Goal: Task Accomplishment & Management: Use online tool/utility

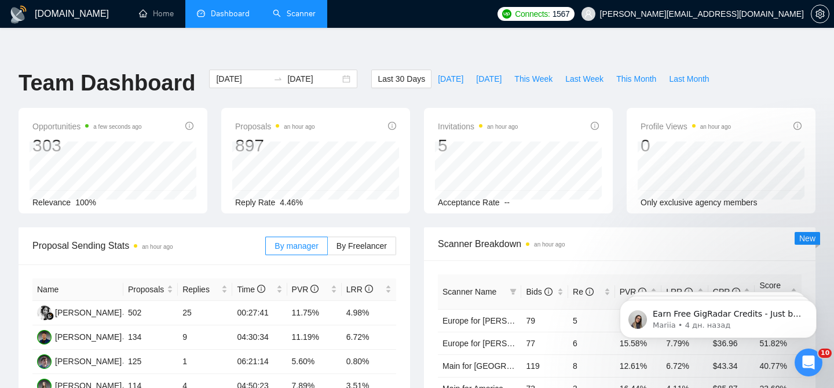
click at [307, 12] on link "Scanner" at bounding box center [294, 14] width 43 height 10
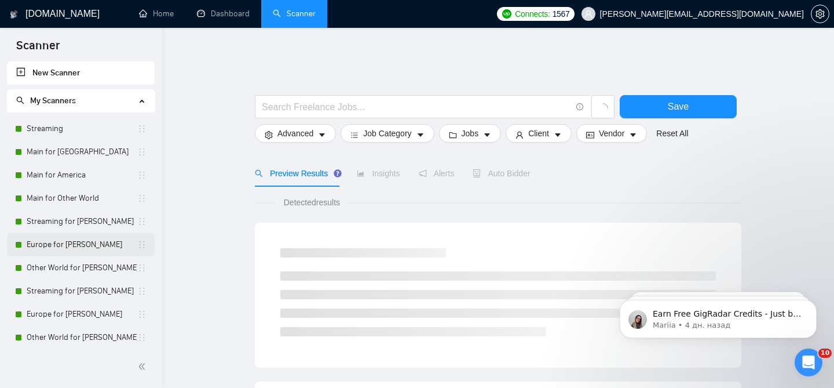
scroll to position [96, 0]
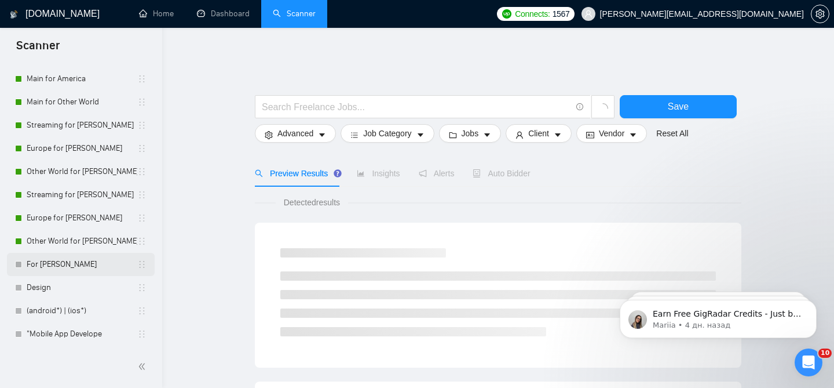
click at [78, 258] on link "For [PERSON_NAME]" at bounding box center [82, 264] width 111 height 23
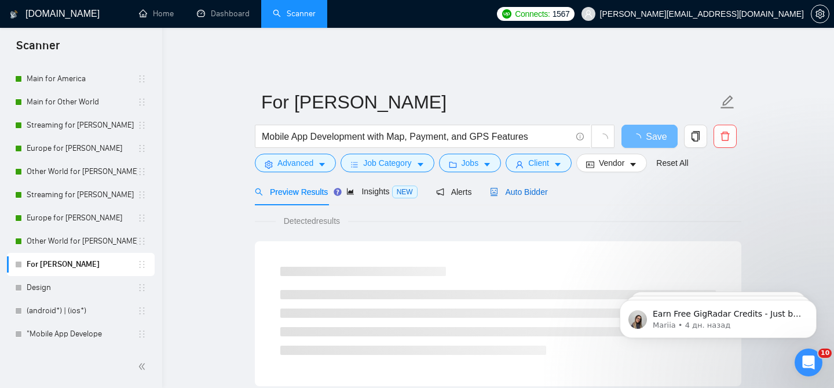
click at [526, 187] on span "Auto Bidder" at bounding box center [518, 191] width 57 height 9
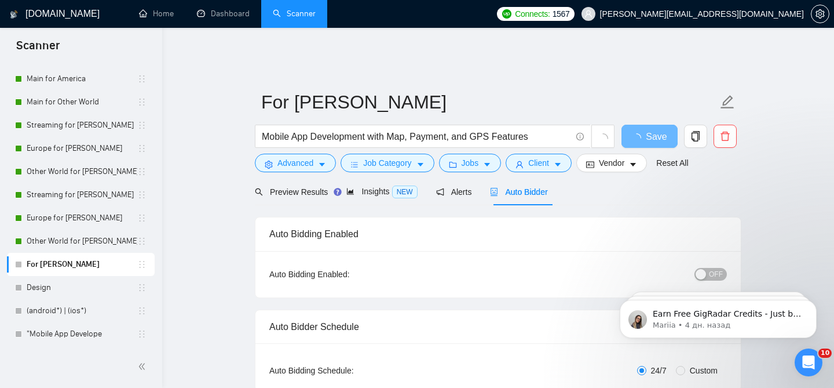
checkbox input "true"
click at [428, 138] on span "Mobile App Development with Map, Payment, and GPS Features" at bounding box center [423, 136] width 336 height 23
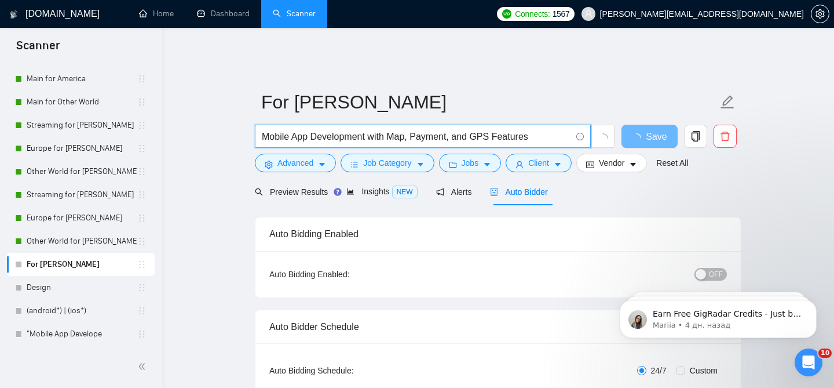
click at [428, 138] on span "Mobile App Development with Map, Payment, and GPS Features" at bounding box center [423, 136] width 336 height 23
click at [428, 125] on span "Mobile App Development with Map, Payment, and GPS Features" at bounding box center [423, 136] width 336 height 23
click at [428, 129] on input "Mobile App Development with Map, Payment, and GPS Features" at bounding box center [416, 136] width 309 height 14
paste input "[URL][DOMAIN_NAME]"
type input "[URL][DOMAIN_NAME]"
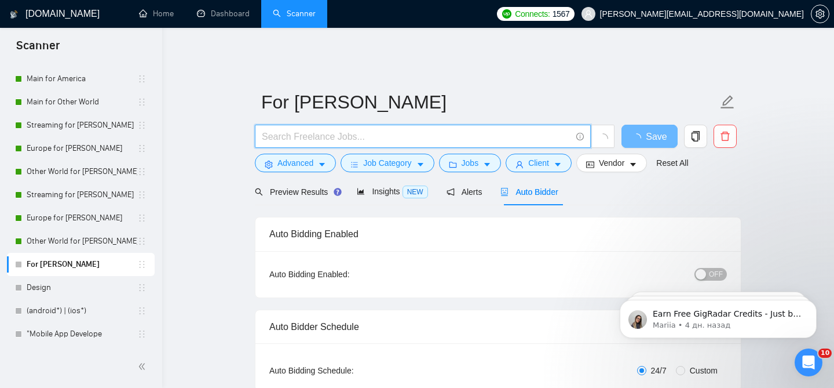
paste input "Native Mobile App Development for Streaming Platform"
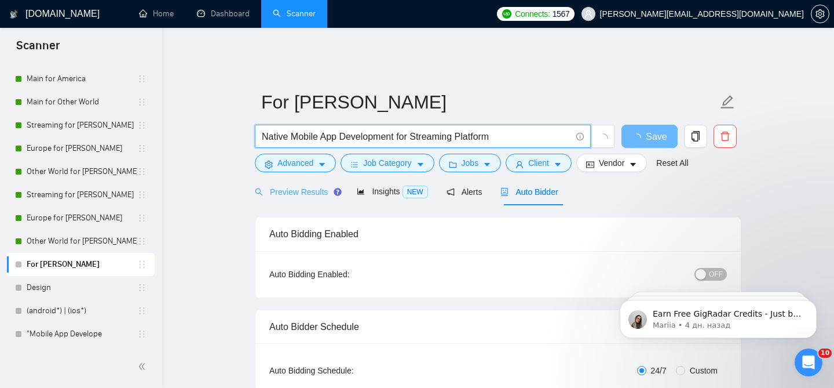
type input "Native Mobile App Development for Streaming Platform"
click at [296, 187] on span "Preview Results" at bounding box center [296, 191] width 83 height 9
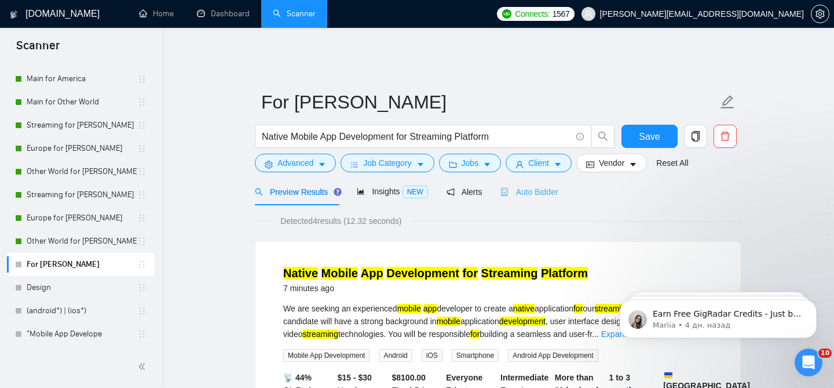
click at [549, 178] on div "Auto Bidder" at bounding box center [529, 191] width 57 height 27
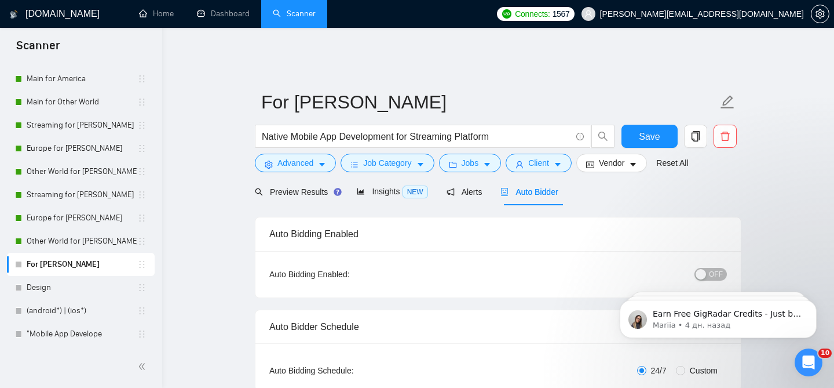
checkbox input "true"
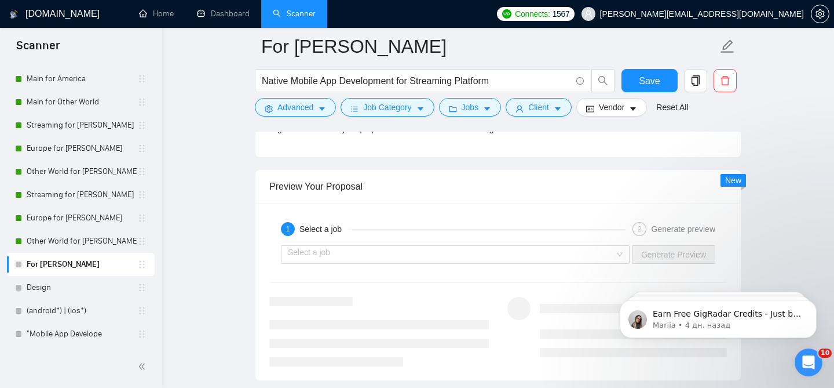
scroll to position [2203, 0]
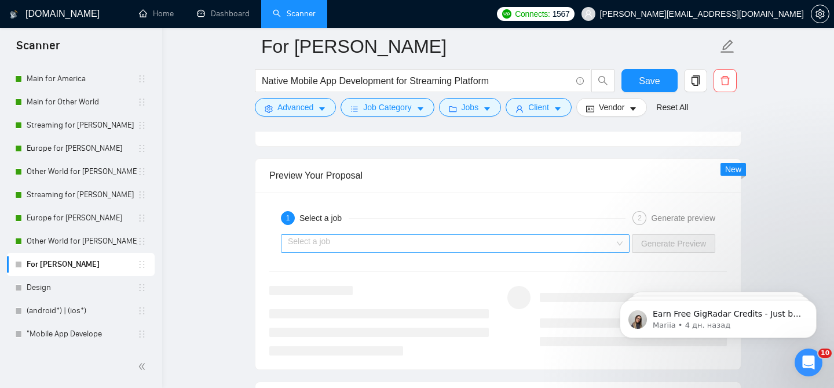
click at [553, 242] on input "search" at bounding box center [451, 243] width 327 height 17
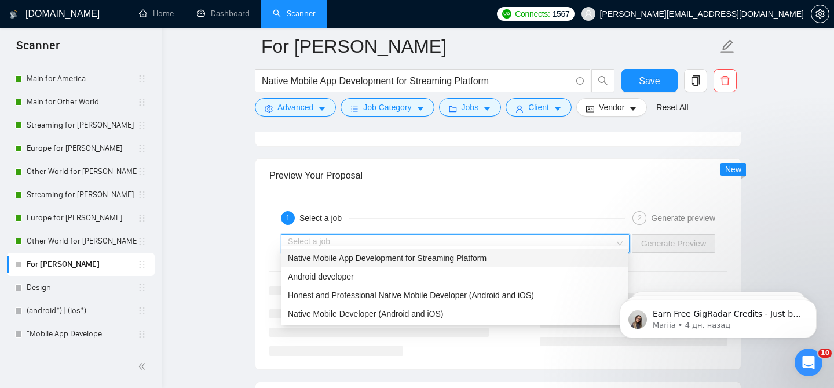
click at [408, 261] on span "Native Mobile App Development for Streaming Platform" at bounding box center [387, 257] width 199 height 9
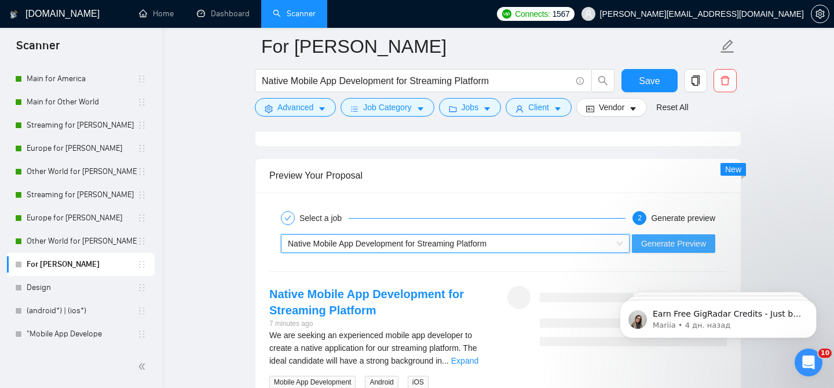
click at [668, 237] on span "Generate Preview" at bounding box center [674, 243] width 65 height 13
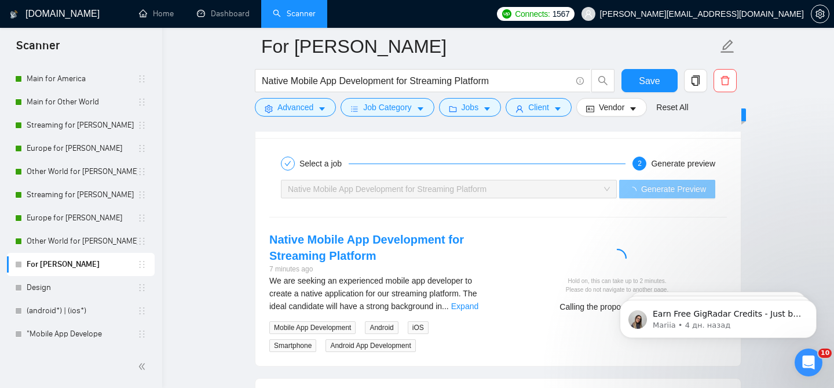
scroll to position [2271, 0]
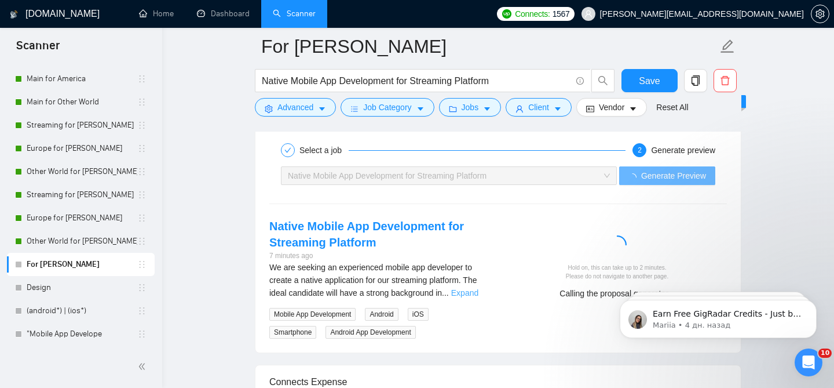
click at [472, 288] on link "Expand" at bounding box center [464, 292] width 27 height 9
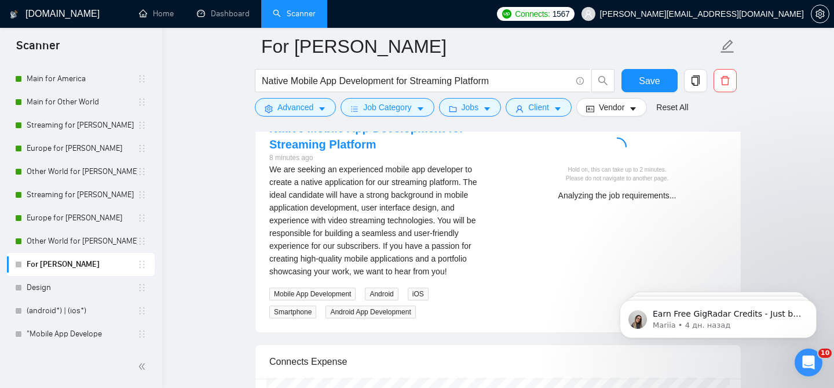
scroll to position [2365, 0]
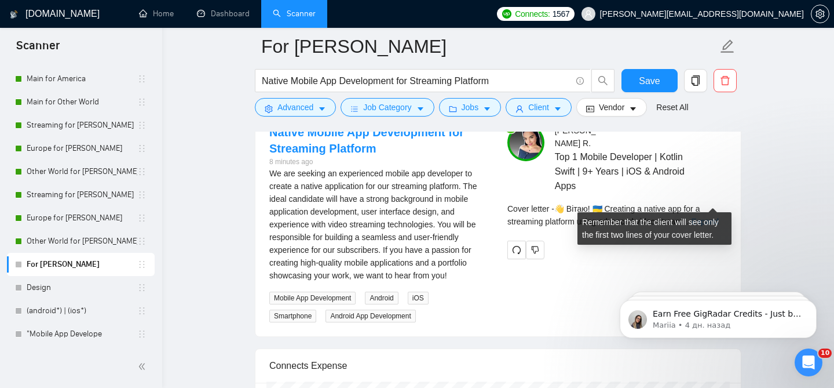
click at [709, 217] on link "Expand" at bounding box center [705, 221] width 27 height 9
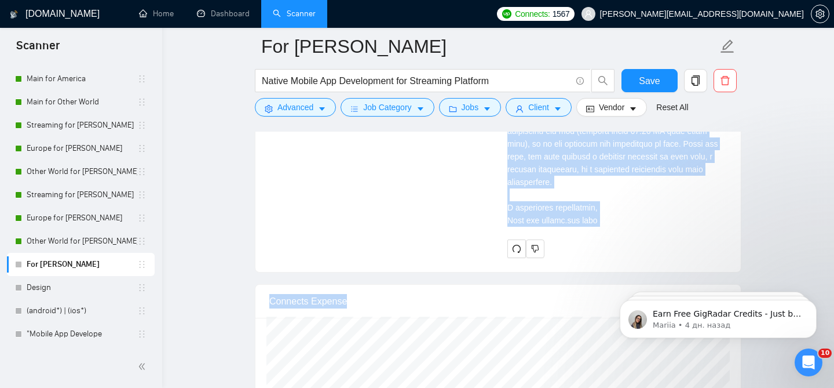
scroll to position [3432, 0]
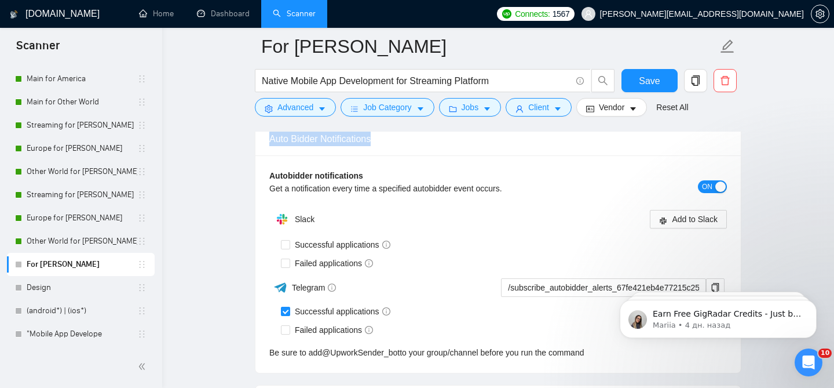
drag, startPoint x: 501, startPoint y: 207, endPoint x: 559, endPoint y: 133, distance: 94.6
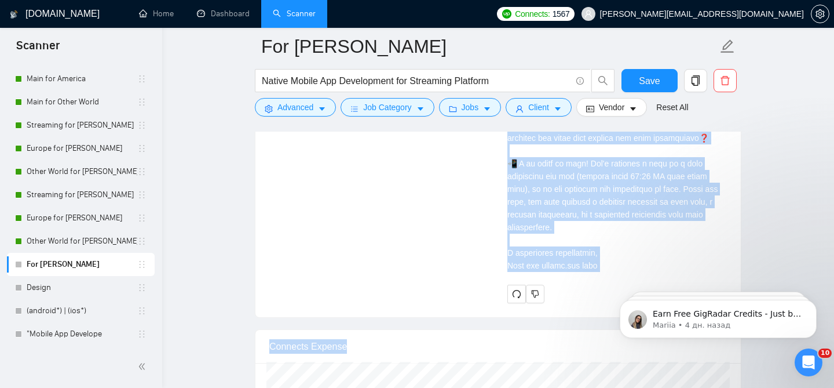
scroll to position [2885, 0]
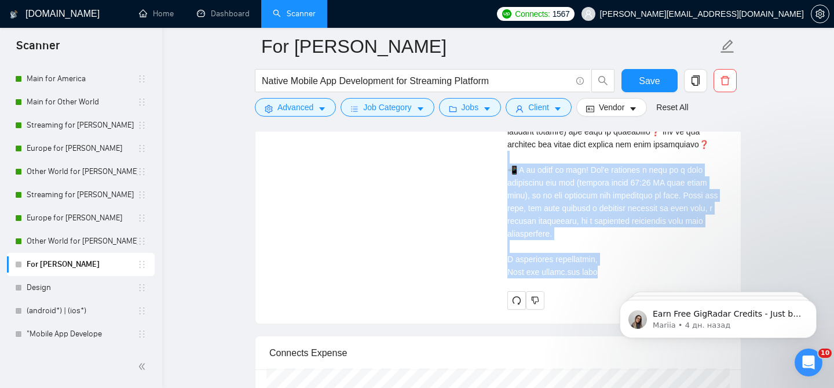
drag, startPoint x: 603, startPoint y: 263, endPoint x: 518, endPoint y: 157, distance: 135.6
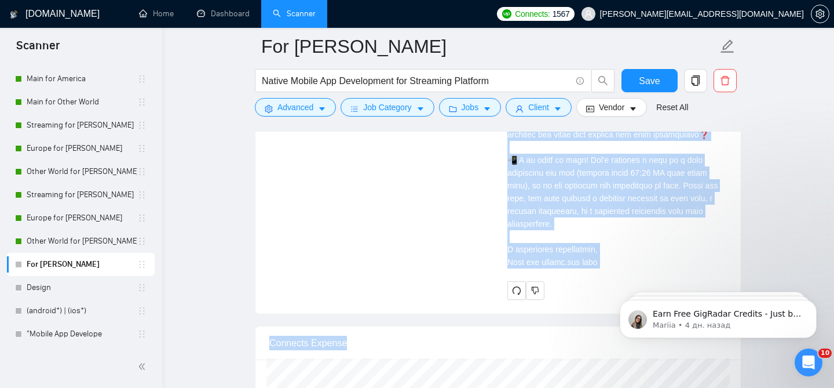
scroll to position [2929, 0]
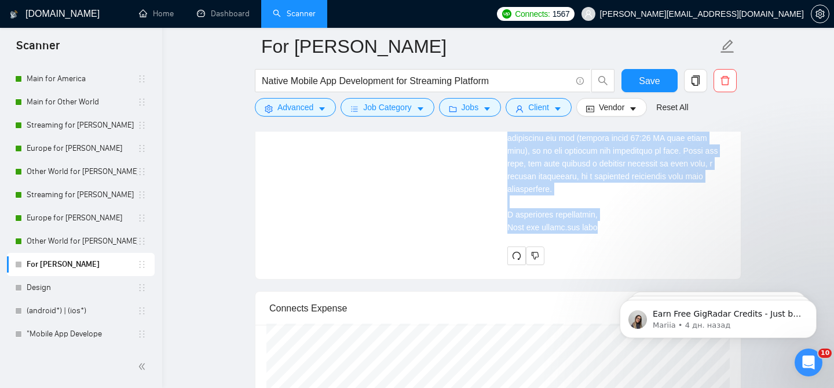
drag, startPoint x: 510, startPoint y: 135, endPoint x: 577, endPoint y: 227, distance: 114.1
copy div "👋 Lorem! 🇺🇦 Ipsumdol s ametco adi eli s doeiusmod temporin utlab etdolore magna…"
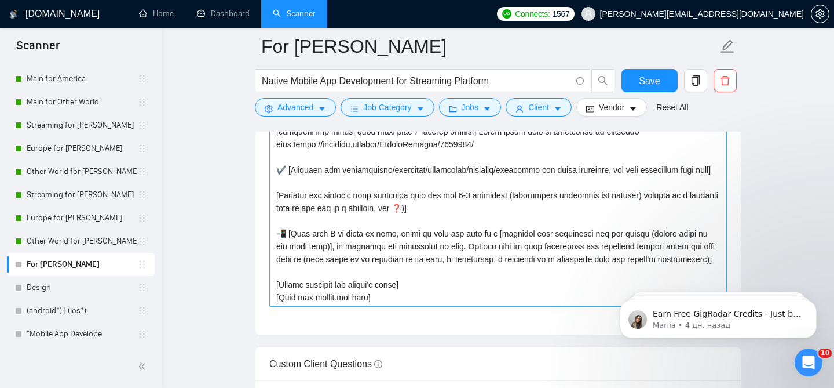
scroll to position [1412, 0]
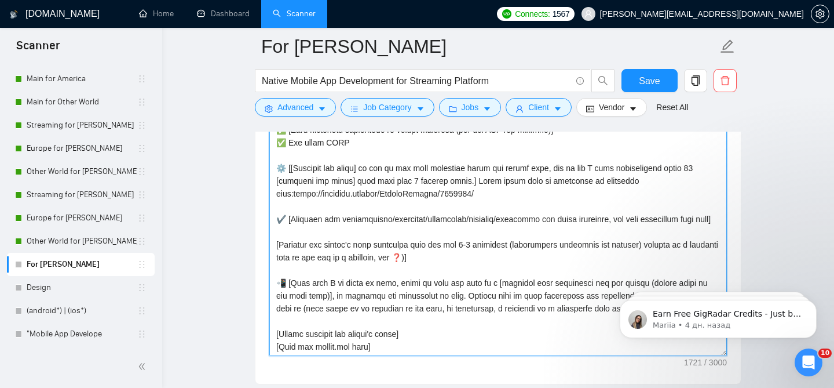
click at [414, 229] on textarea "Cover letter template:" at bounding box center [498, 225] width 458 height 261
paste textarea "Lor ipsum dolors ametcon`a elitse 057 doeiu. Tempo in u laboreetdolore mag aliq…"
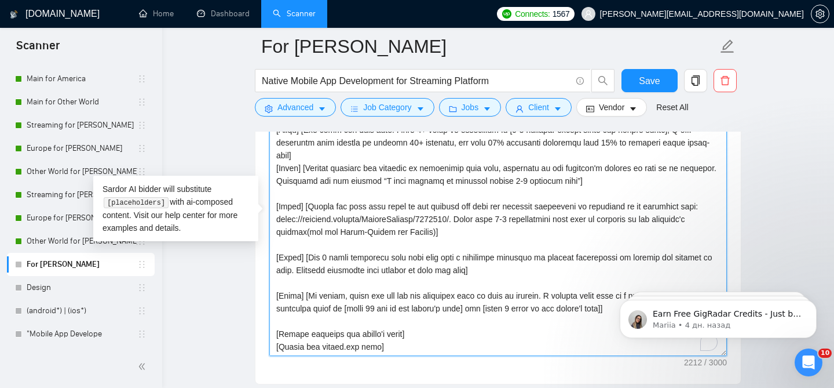
scroll to position [1689, 0]
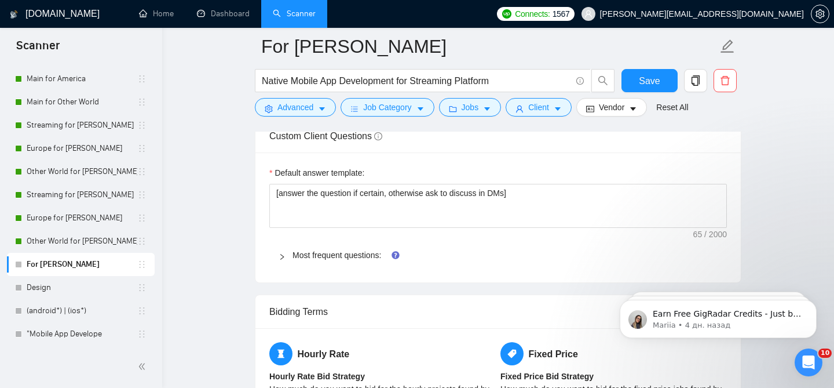
type textarea "[Lor ipsum dolors ametcon`a elitse 358 doeiu. Tempo in u laboreetdolore mag ali…"
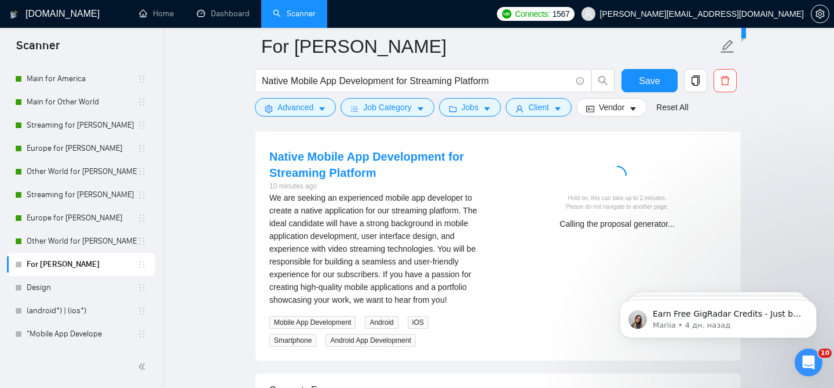
scroll to position [153, 0]
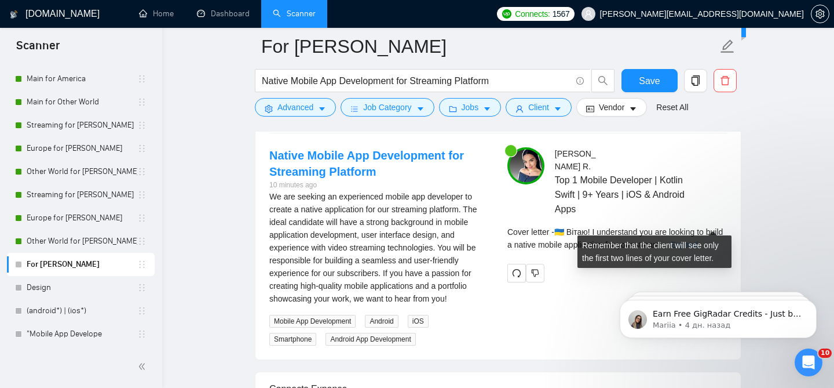
click at [698, 240] on link "Expand" at bounding box center [684, 244] width 27 height 9
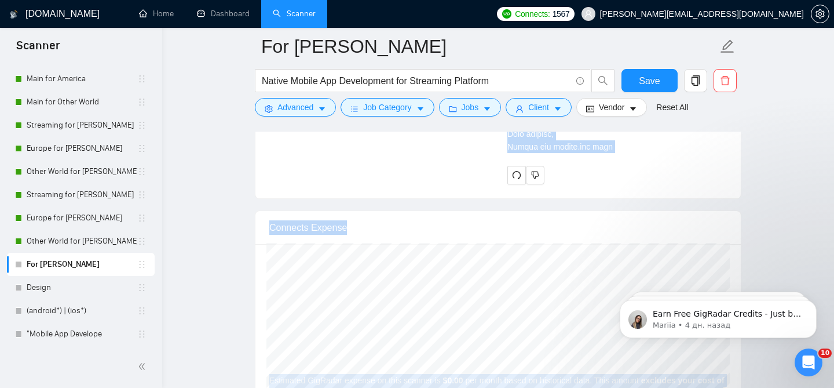
scroll to position [2930, 0]
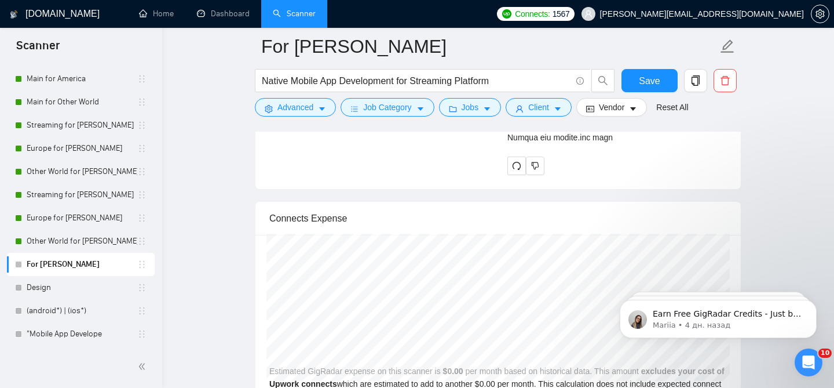
drag, startPoint x: 508, startPoint y: 230, endPoint x: 562, endPoint y: 127, distance: 116.4
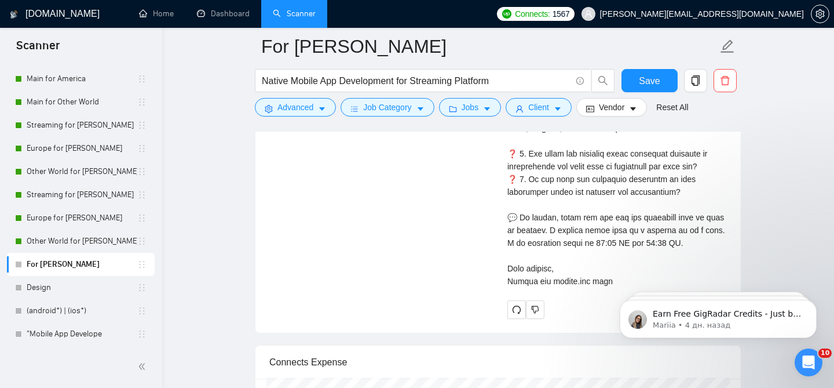
scroll to position [2784, 0]
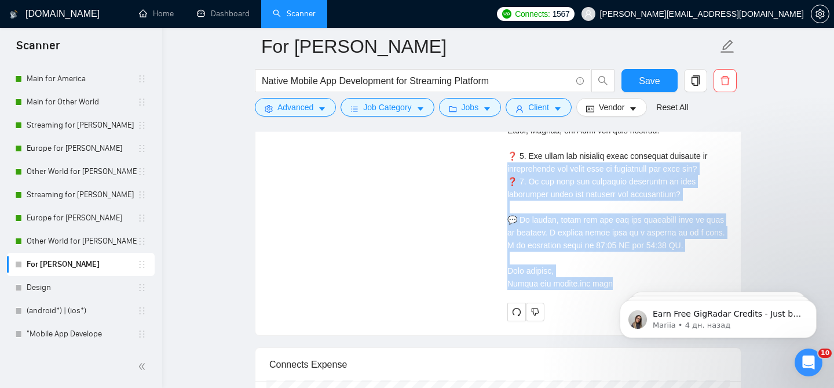
drag, startPoint x: 615, startPoint y: 262, endPoint x: 506, endPoint y: 137, distance: 165.9
click at [504, 140] on div "[PERSON_NAME] Top 1 Mobile Developer | Kotlin Swift | 9+ Years | iOS & Android …" at bounding box center [617, 13] width 238 height 616
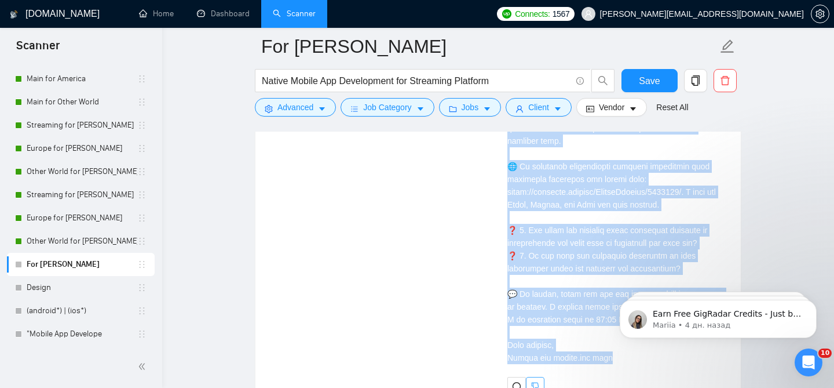
scroll to position [2732, 0]
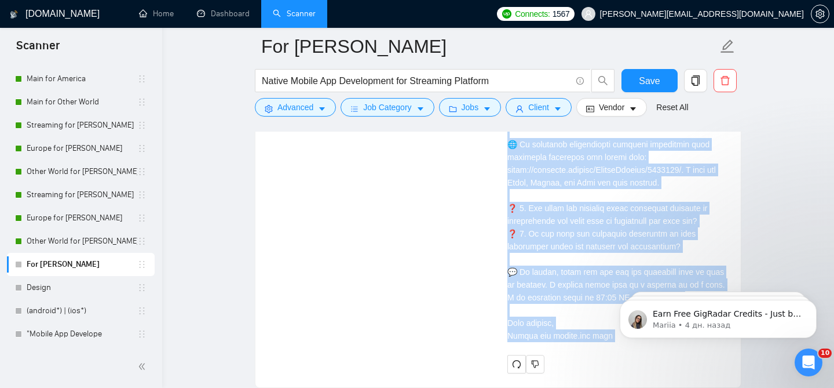
drag, startPoint x: 1112, startPoint y: 457, endPoint x: 612, endPoint y: 322, distance: 517.5
copy div "🇺🇦 Lorem! I dolorsitam con adi elitsed do eiusm t incidi utlabo etdoloremag ali…"
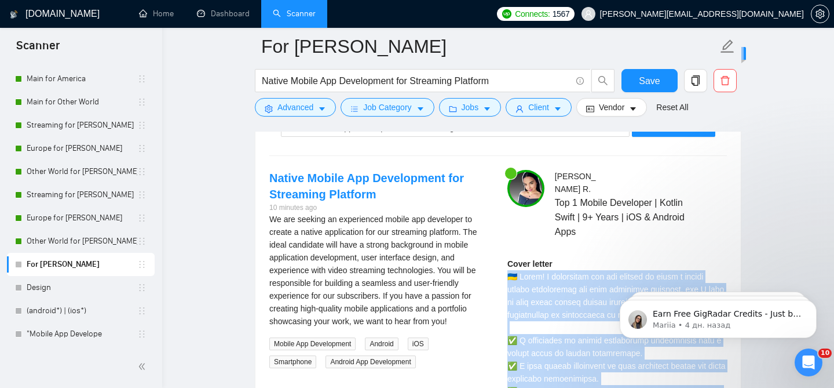
scroll to position [2337, 0]
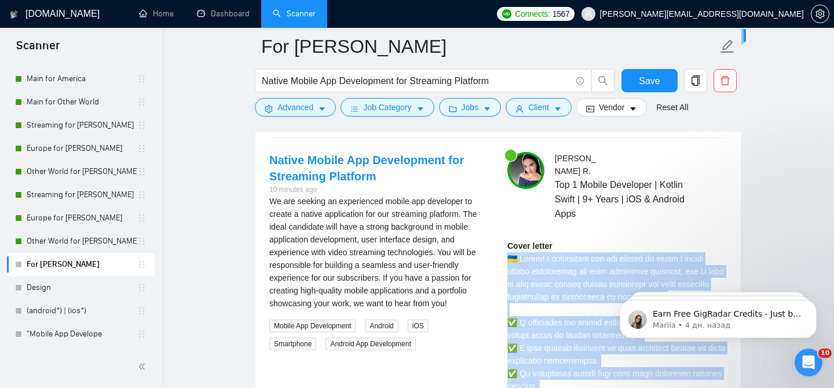
copy div "🇺🇦 Lorem! I dolorsitam con adi elitsed do eiusm t incidi utlabo etdoloremag ali…"
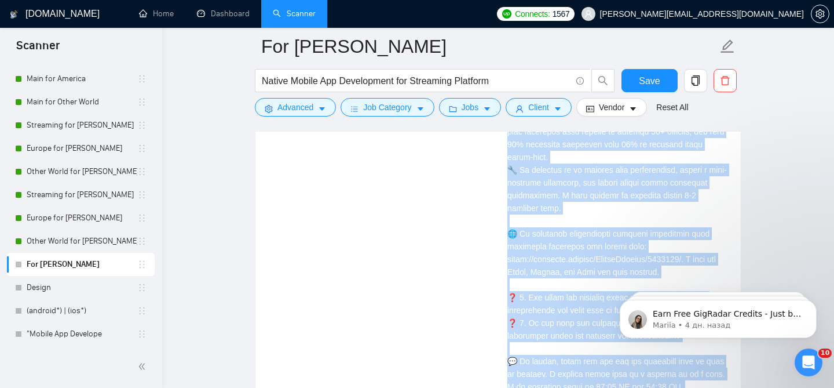
scroll to position [2673, 0]
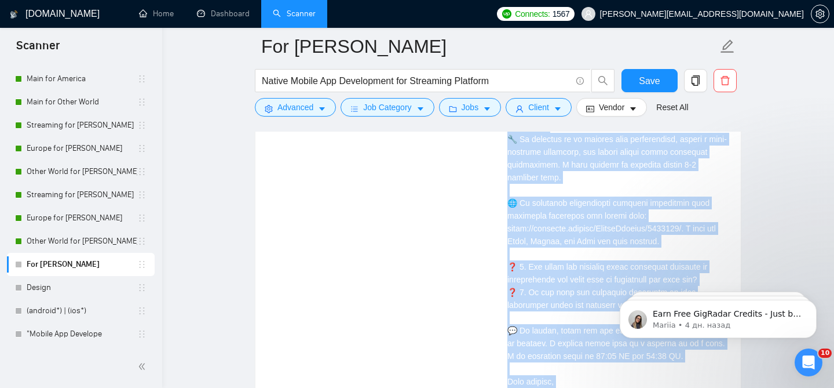
drag, startPoint x: 509, startPoint y: 235, endPoint x: 626, endPoint y: 378, distance: 185.3
click at [626, 378] on div "Cover letter" at bounding box center [618, 151] width 220 height 497
copy div "🇺🇦 Lorem! I dolorsitam con adi elitsed do eiusm t incidi utlabo etdoloremag ali…"
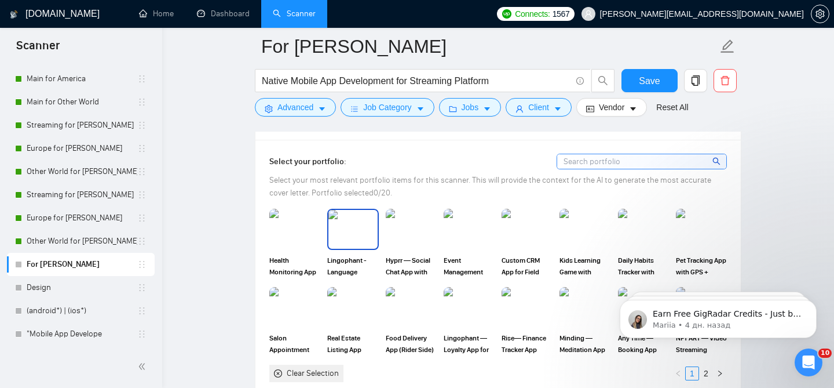
scroll to position [1027, 0]
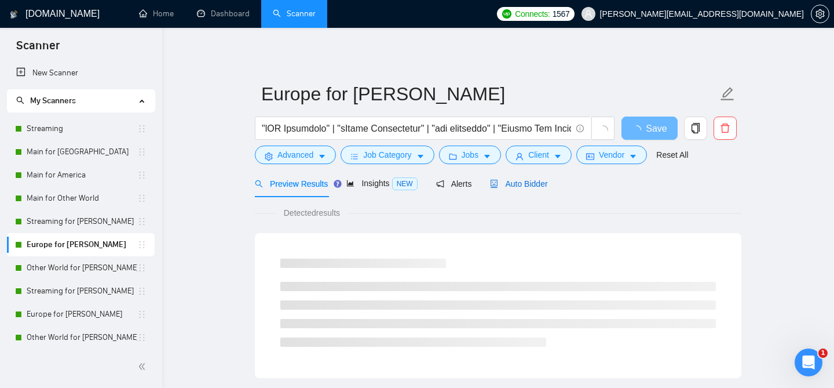
click at [541, 183] on span "Auto Bidder" at bounding box center [518, 183] width 57 height 9
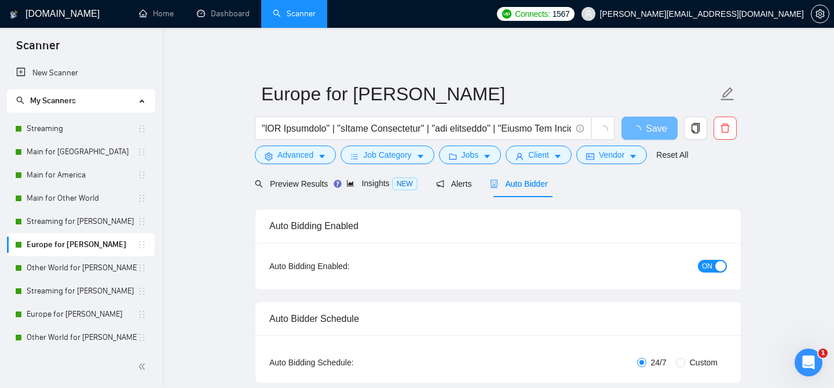
radio input "false"
radio input "true"
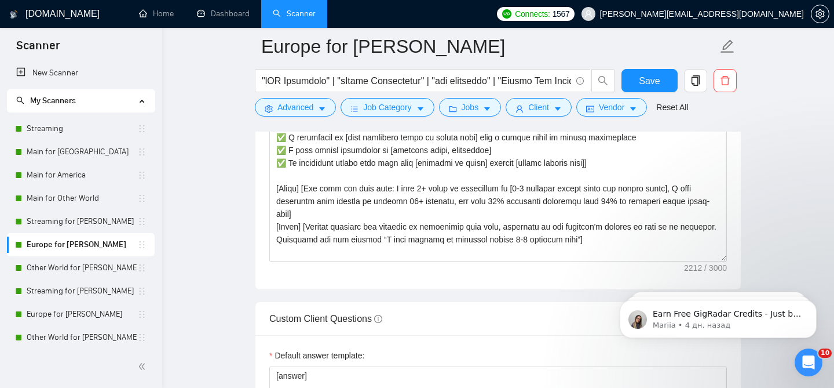
scroll to position [1692, 0]
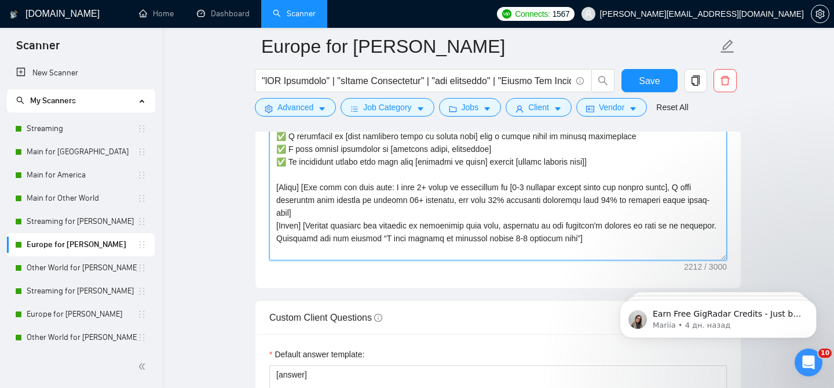
click at [398, 201] on textarea "Cover letter template:" at bounding box center [498, 129] width 458 height 261
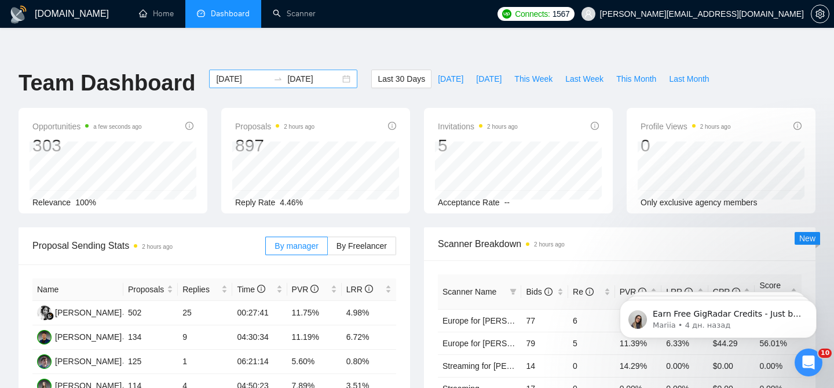
click at [337, 70] on div "2025-07-26 2025-08-25" at bounding box center [283, 79] width 148 height 19
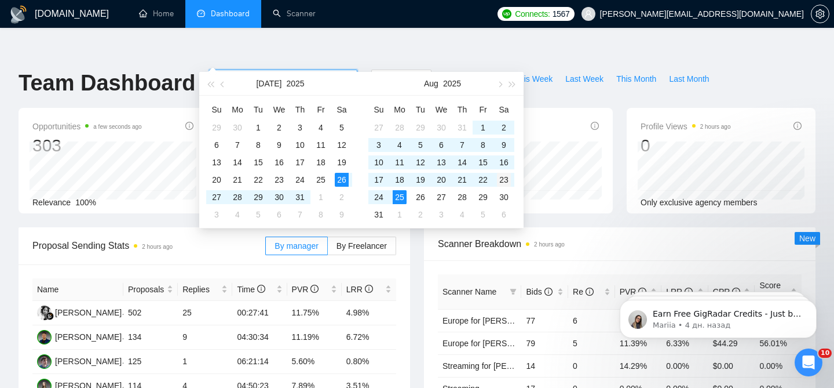
type input "2025-08-23"
click at [506, 181] on div "23" at bounding box center [504, 180] width 14 height 14
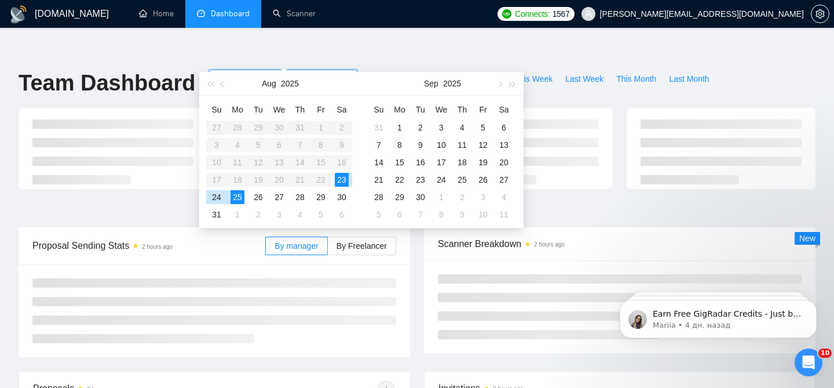
type input "[DATE]"
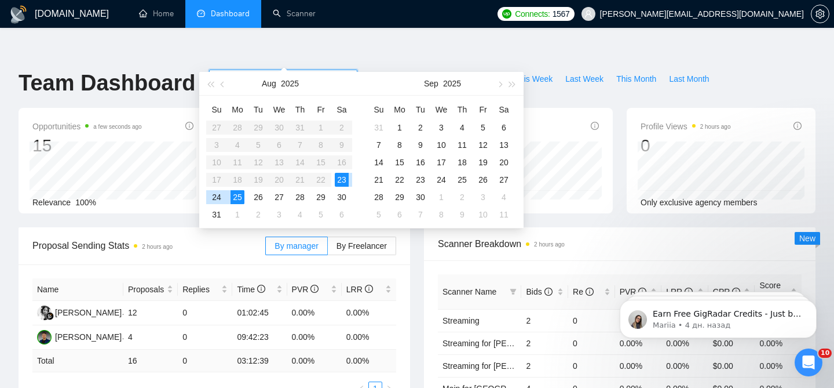
click at [237, 196] on div "25" at bounding box center [238, 197] width 14 height 14
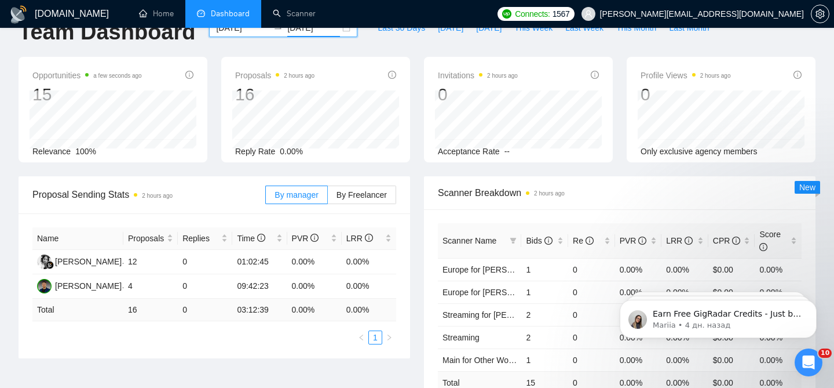
scroll to position [55, 0]
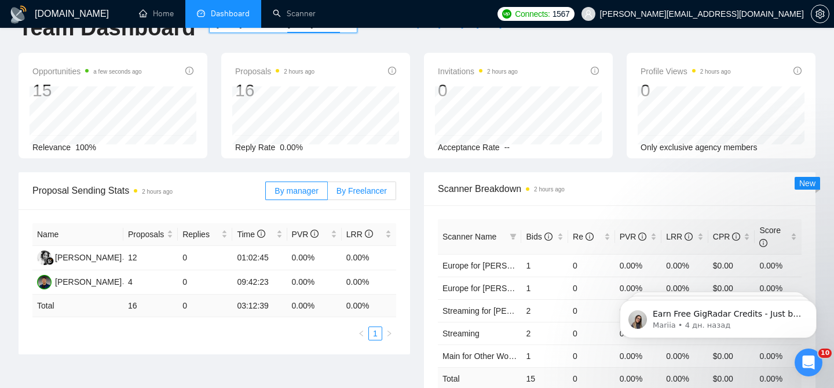
click at [366, 186] on span "By Freelancer" at bounding box center [362, 190] width 50 height 9
click at [328, 194] on input "By Freelancer" at bounding box center [328, 194] width 0 height 0
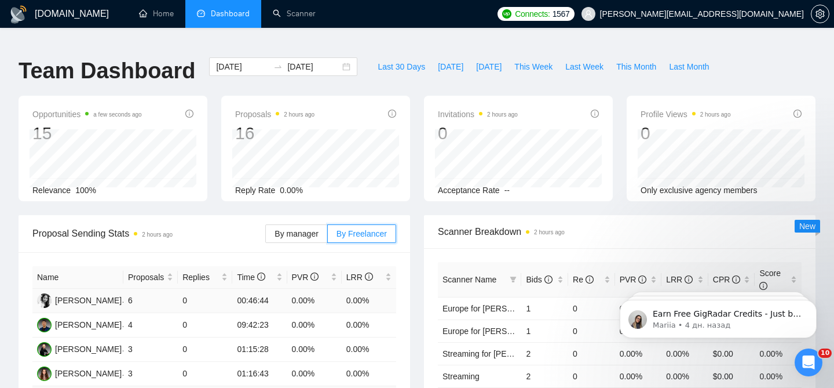
scroll to position [8, 0]
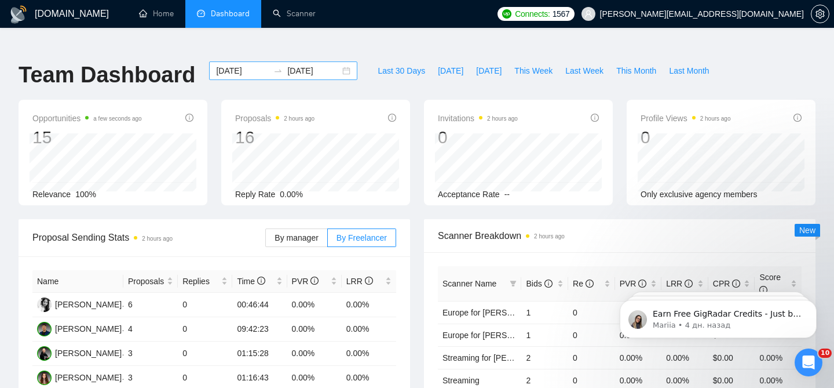
click at [339, 61] on div "2025-08-23 2025-08-25" at bounding box center [283, 70] width 148 height 19
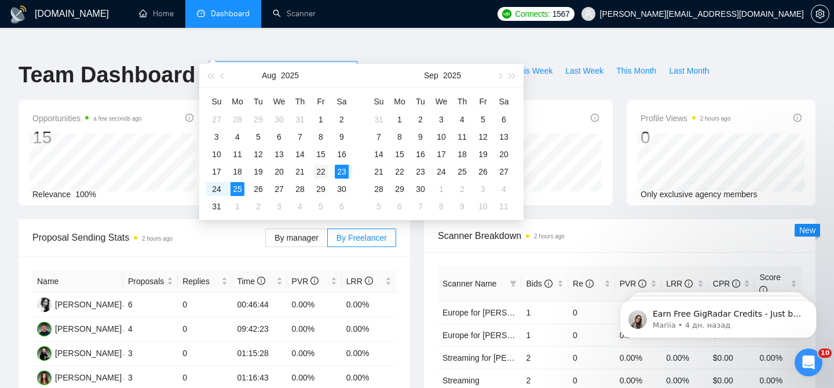
type input "2025-08-22"
click at [324, 172] on div "22" at bounding box center [321, 172] width 14 height 14
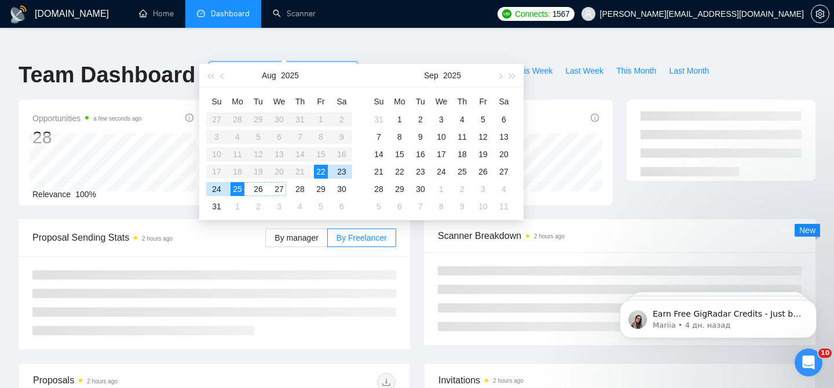
type input "[DATE]"
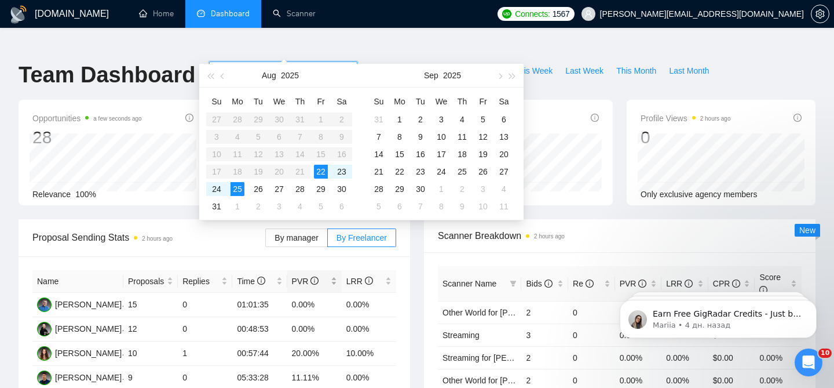
click at [305, 276] on span "PVR" at bounding box center [305, 280] width 27 height 9
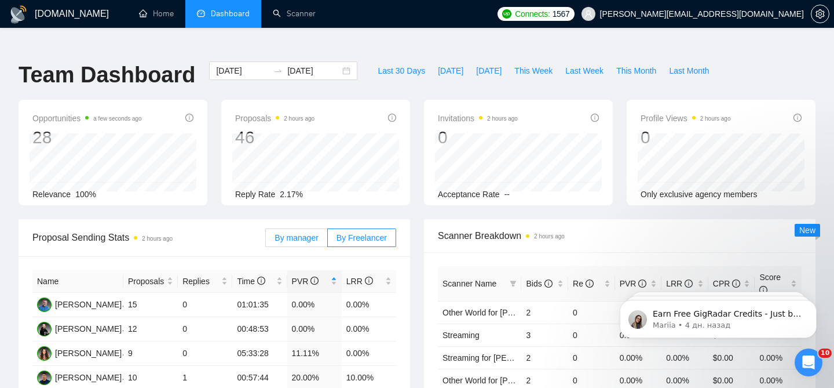
click at [320, 228] on label "By manager" at bounding box center [296, 237] width 62 height 19
click at [266, 240] on input "By manager" at bounding box center [266, 240] width 0 height 0
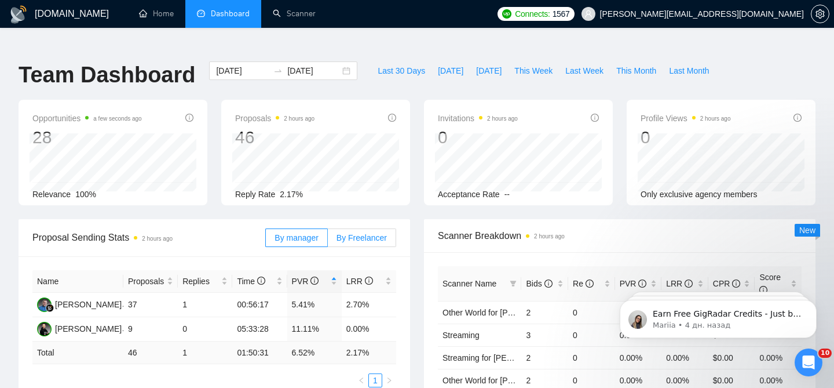
click at [351, 233] on span "By Freelancer" at bounding box center [362, 237] width 50 height 9
click at [328, 240] on input "By Freelancer" at bounding box center [328, 240] width 0 height 0
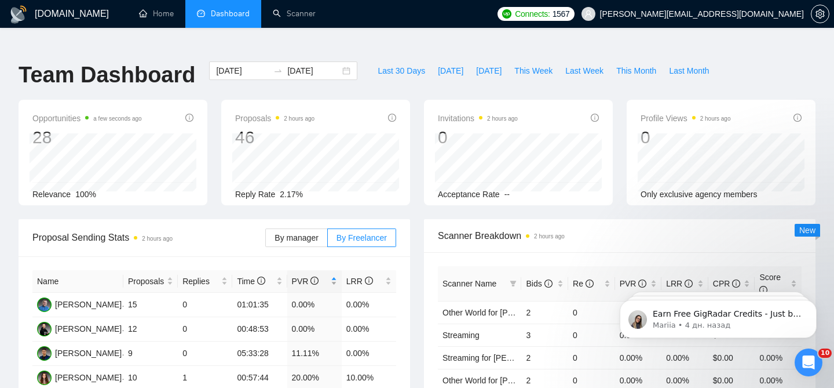
click at [335, 275] on div "PVR" at bounding box center [314, 281] width 45 height 13
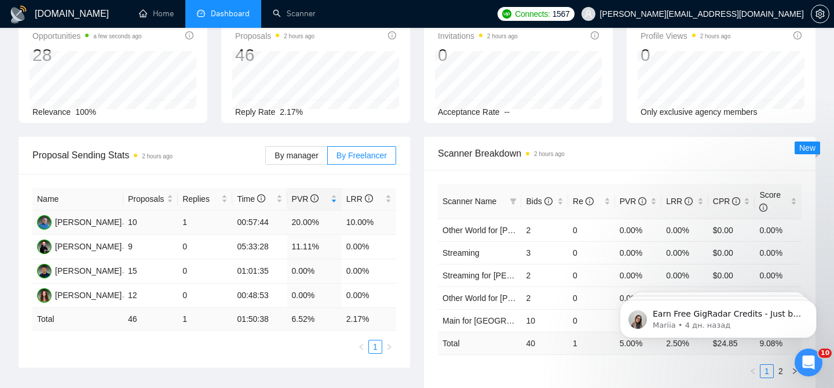
scroll to position [91, 0]
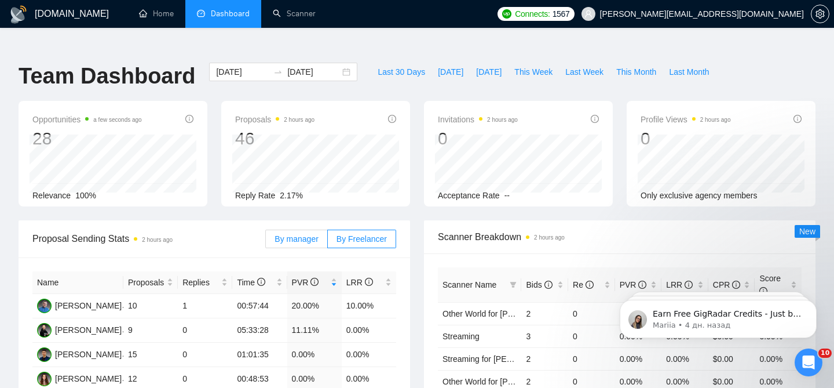
click at [309, 234] on span "By manager" at bounding box center [296, 238] width 43 height 9
click at [266, 242] on input "By manager" at bounding box center [266, 242] width 0 height 0
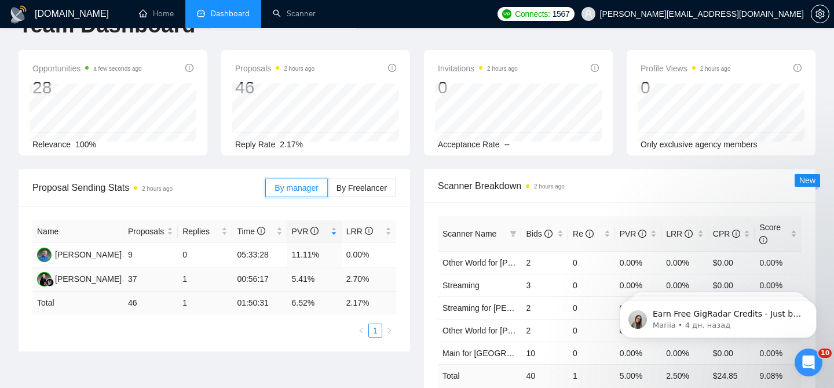
scroll to position [0, 0]
